Goal: Find specific page/section: Find specific page/section

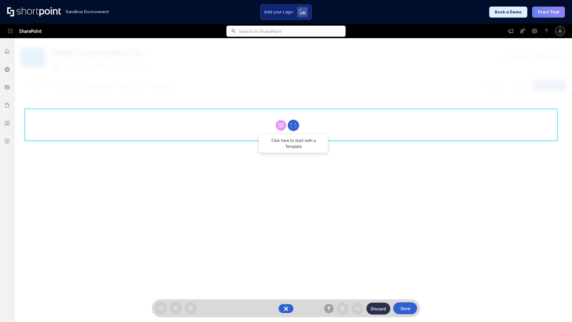
click at [293, 125] on circle at bounding box center [293, 125] width 11 height 11
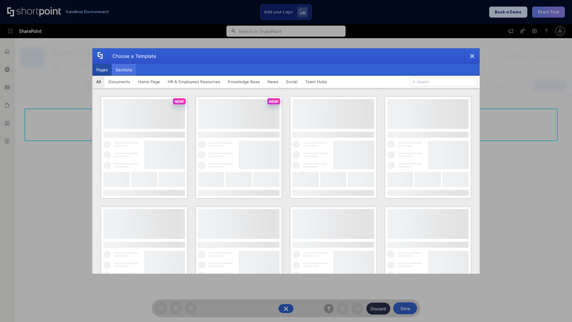
click at [124, 70] on button "Sections" at bounding box center [124, 70] width 24 height 12
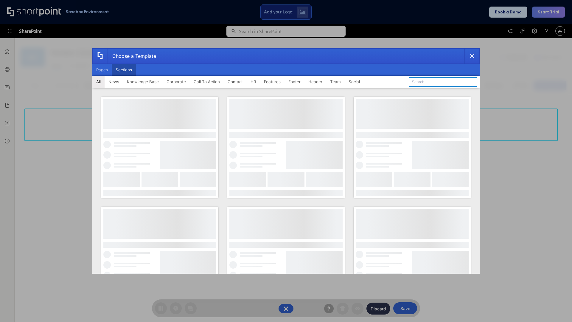
type input "Footer 2"
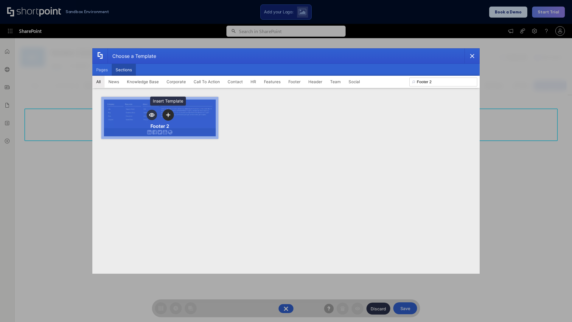
click at [168, 115] on icon "template selector" at bounding box center [168, 115] width 4 height 4
